Goal: Navigation & Orientation: Find specific page/section

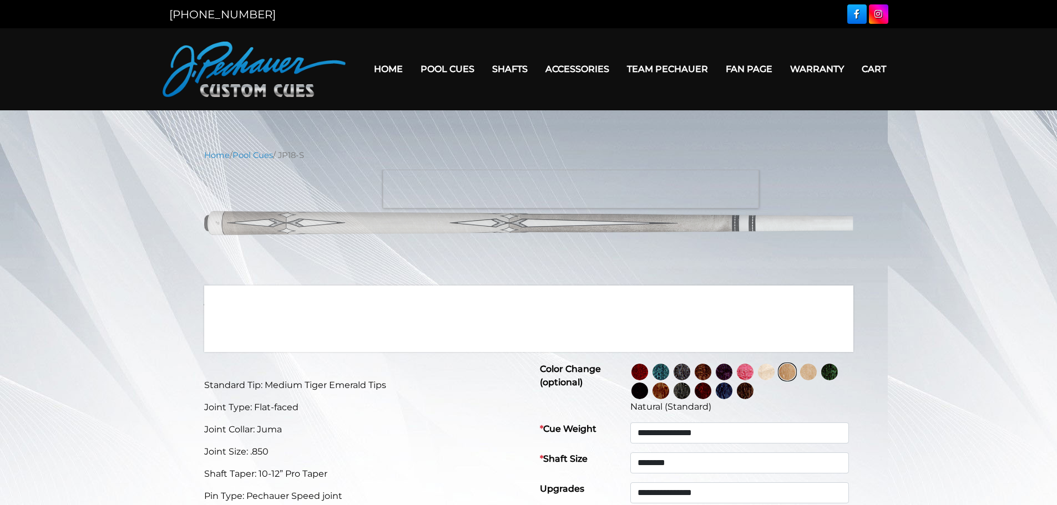
select select "********"
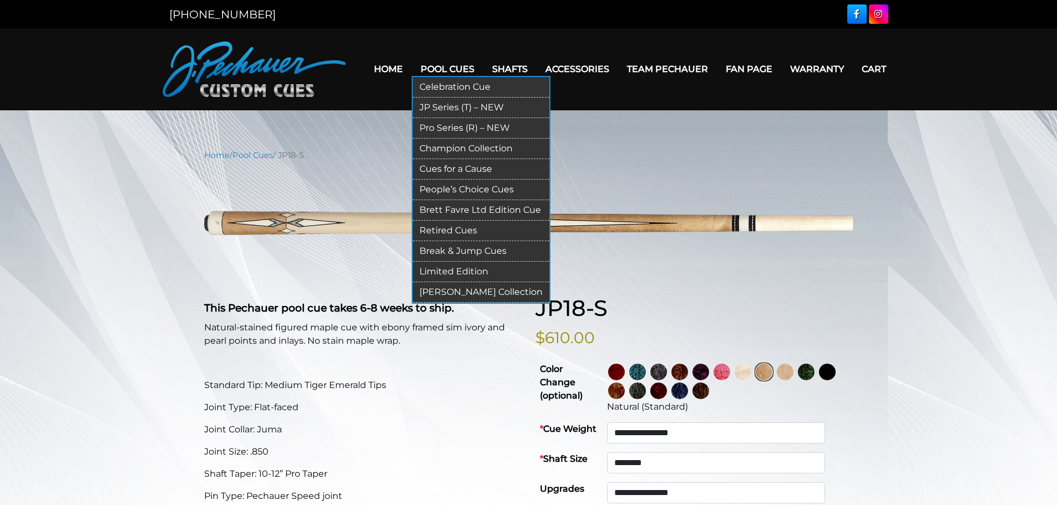
click at [467, 127] on link "Pro Series (R) – NEW" at bounding box center [481, 128] width 136 height 21
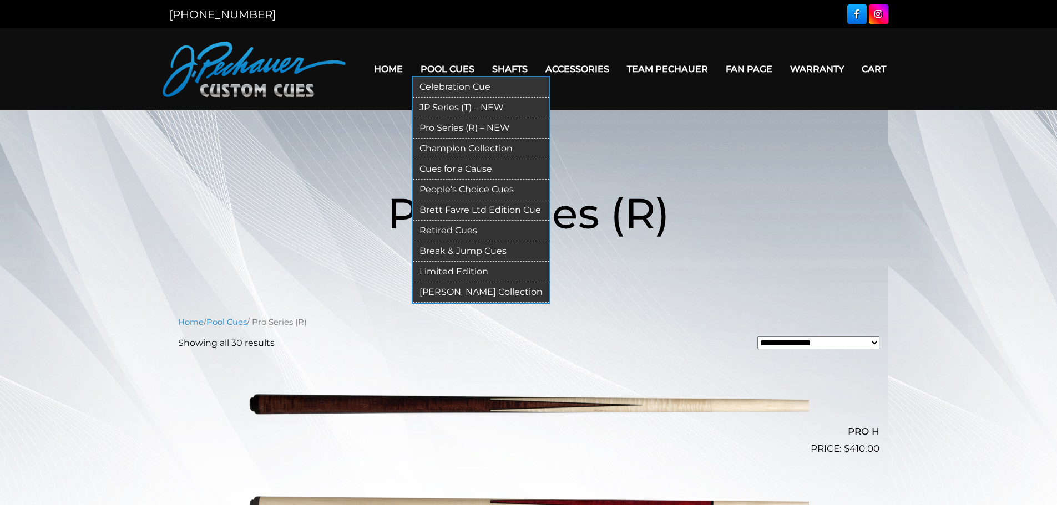
click at [479, 149] on link "Champion Collection" at bounding box center [481, 149] width 136 height 21
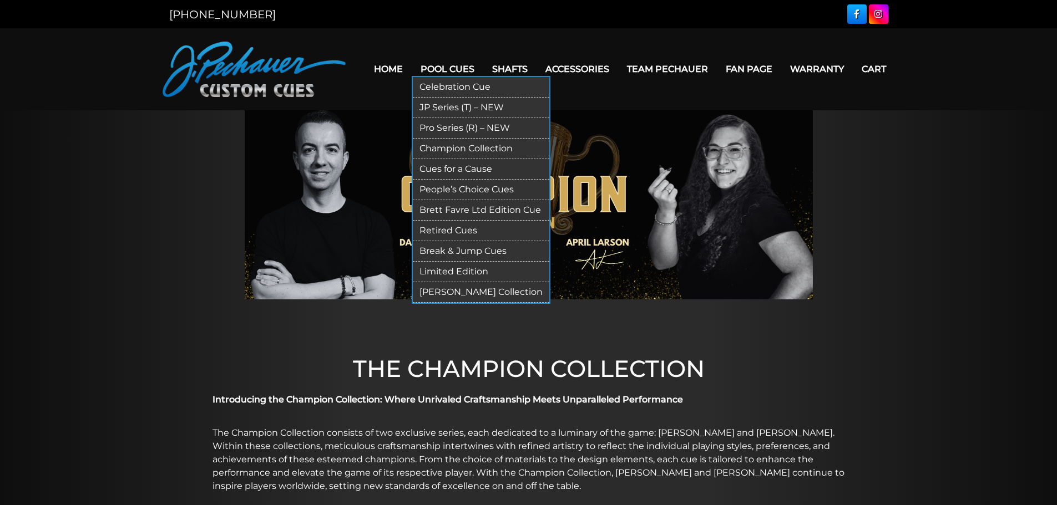
click at [478, 170] on link "Cues for a Cause" at bounding box center [481, 169] width 136 height 21
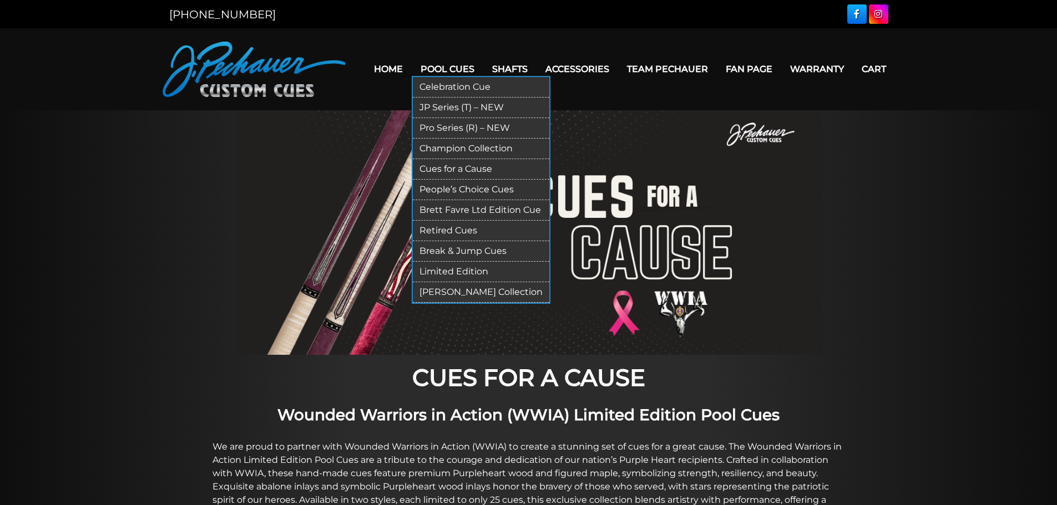
click at [465, 104] on link "JP Series (T) – NEW" at bounding box center [481, 108] width 136 height 21
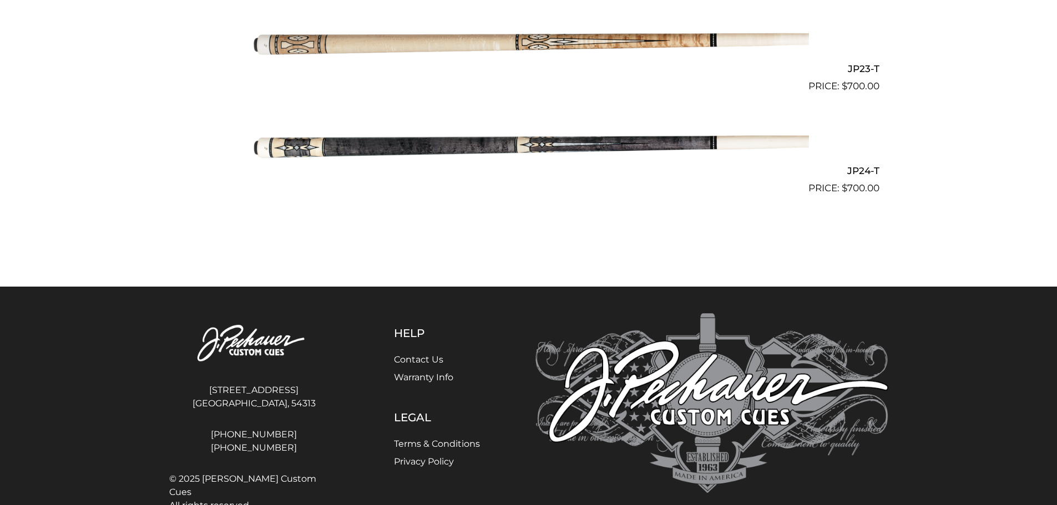
scroll to position [2647, 0]
